Goal: Use online tool/utility: Utilize a website feature to perform a specific function

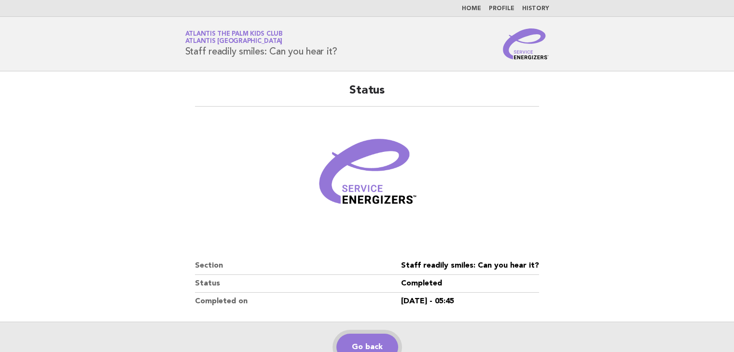
click at [371, 340] on link "Go back" at bounding box center [367, 347] width 62 height 27
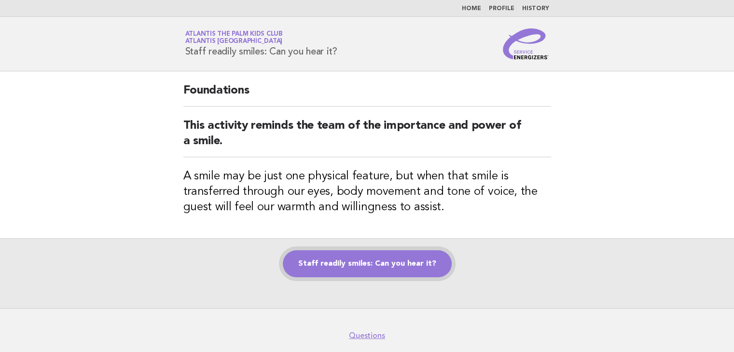
click at [334, 259] on link "Staff readily smiles: Can you hear it?" at bounding box center [367, 263] width 169 height 27
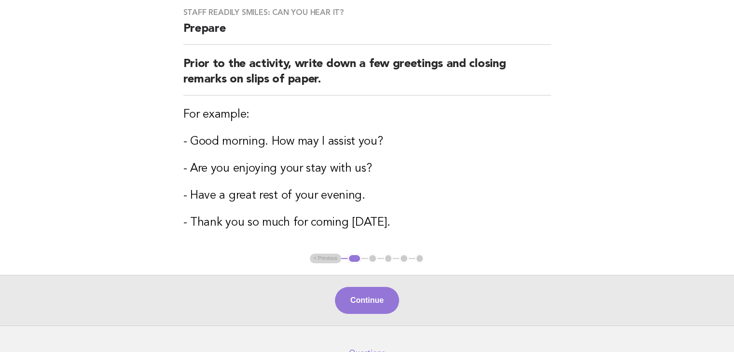
scroll to position [132, 0]
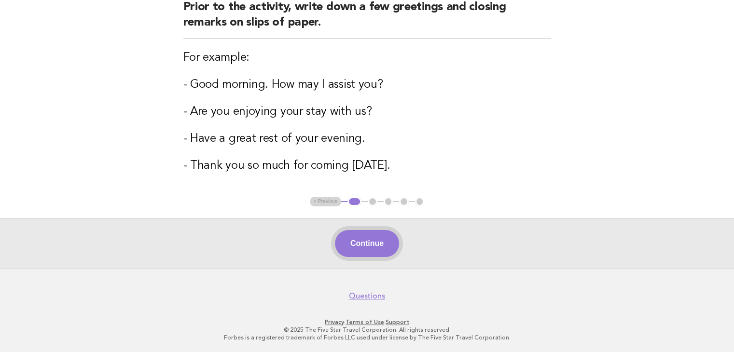
click at [344, 241] on button "Continue" at bounding box center [367, 243] width 64 height 27
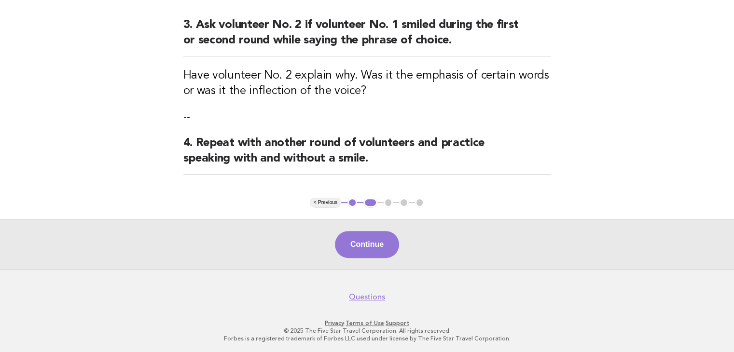
scroll to position [336, 0]
click at [380, 244] on button "Continue" at bounding box center [367, 244] width 64 height 27
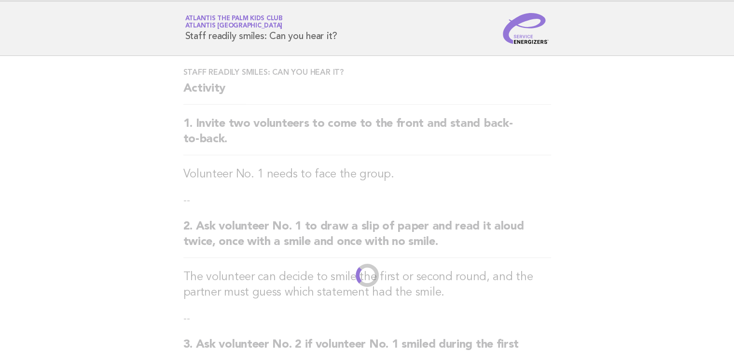
scroll to position [0, 0]
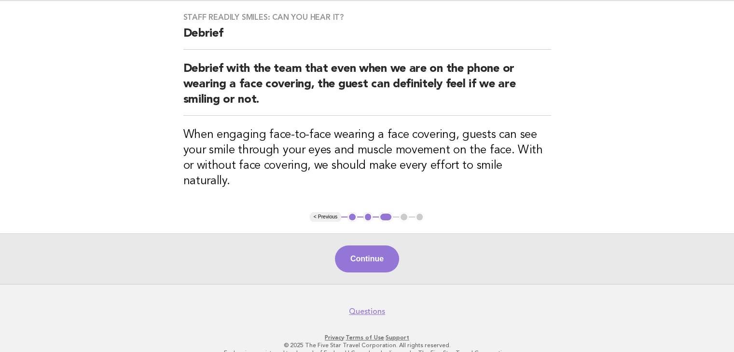
click at [365, 246] on button "Continue" at bounding box center [367, 259] width 64 height 27
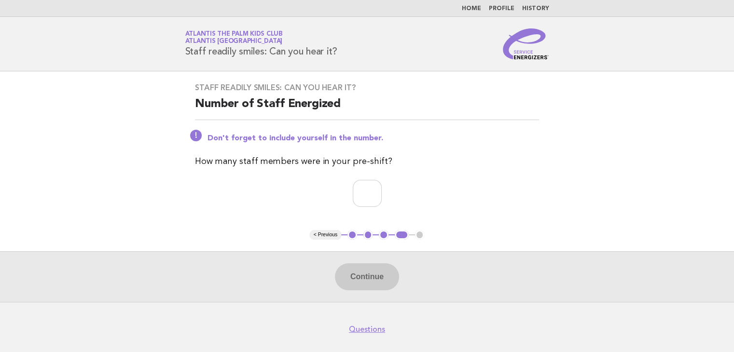
click at [355, 177] on div "Staff readily smiles: Can you hear it? Number of Staff Energized Don't forget t…" at bounding box center [366, 150] width 367 height 159
click at [361, 193] on input "number" at bounding box center [367, 193] width 29 height 27
type input "*"
click at [373, 270] on button "Continue" at bounding box center [367, 276] width 64 height 27
